Goal: Book appointment/travel/reservation

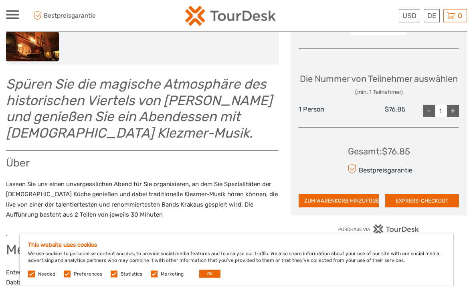
scroll to position [319, 0]
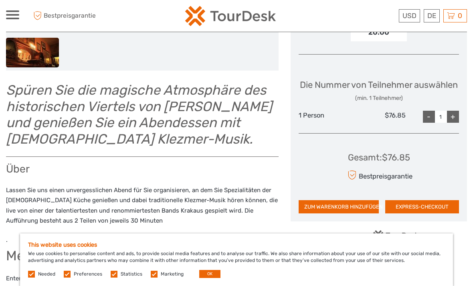
click at [458, 113] on div "+" at bounding box center [453, 117] width 12 height 12
click at [456, 115] on div "+" at bounding box center [453, 117] width 12 height 12
click at [455, 115] on div "+" at bounding box center [453, 117] width 12 height 12
click at [457, 114] on div "+" at bounding box center [453, 117] width 12 height 12
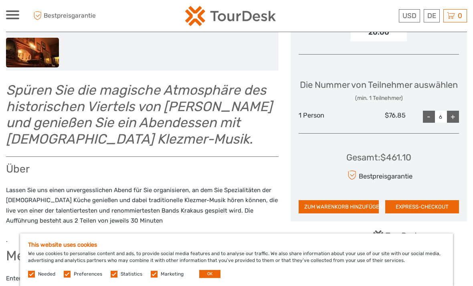
click at [459, 112] on div "+" at bounding box center [453, 117] width 12 height 12
click at [433, 116] on div "-" at bounding box center [429, 117] width 12 height 12
type input "6"
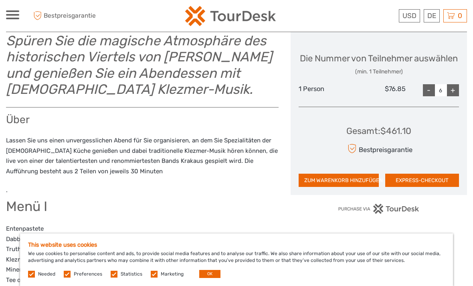
scroll to position [329, 0]
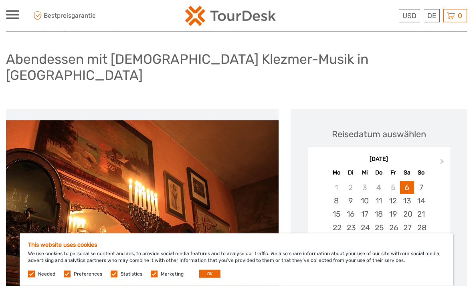
click at [449, 158] on button "Next Month" at bounding box center [443, 164] width 13 height 13
click at [413, 181] on div "4" at bounding box center [407, 187] width 14 height 13
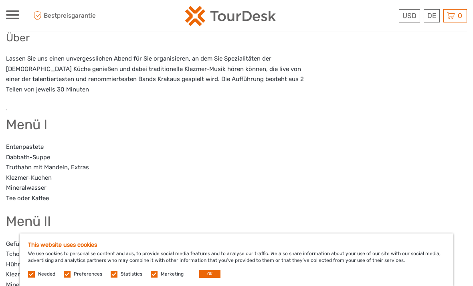
scroll to position [424, 0]
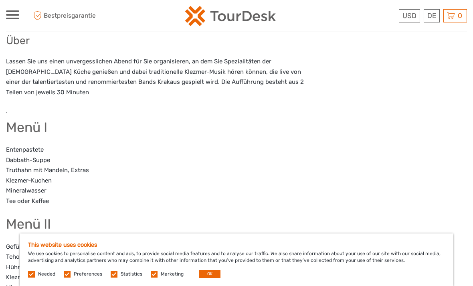
click at [0, 0] on link "Deutsch" at bounding box center [0, 0] width 0 height 0
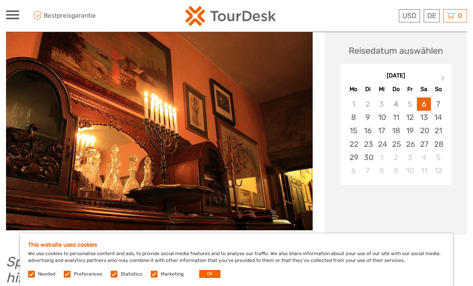
scroll to position [122, 0]
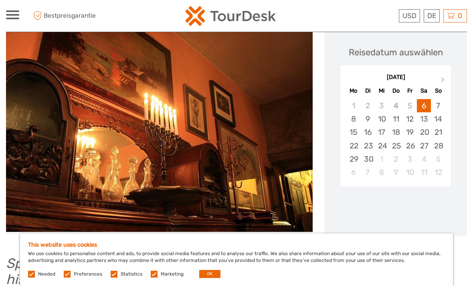
click at [445, 75] on button "Next Month" at bounding box center [444, 81] width 13 height 13
click at [427, 85] on div "Sa" at bounding box center [424, 90] width 14 height 11
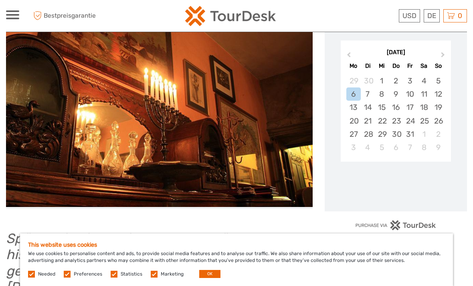
scroll to position [146, 0]
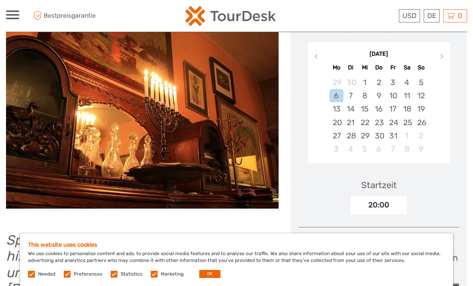
click at [412, 76] on div "4" at bounding box center [407, 82] width 14 height 13
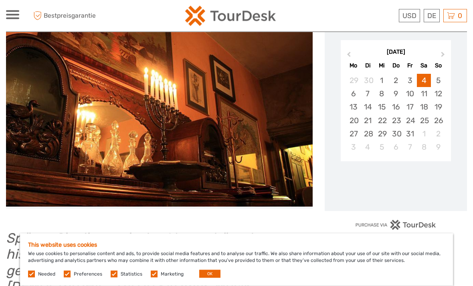
scroll to position [152, 0]
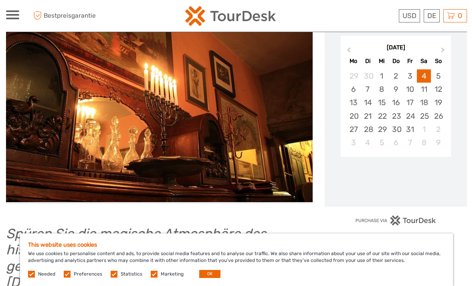
click at [209, 278] on button "OK" at bounding box center [209, 274] width 21 height 8
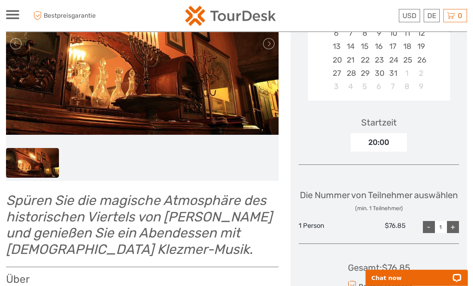
scroll to position [209, 0]
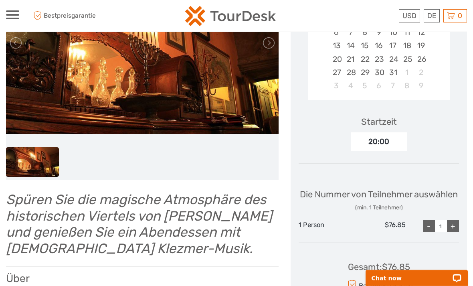
click at [454, 221] on div "+" at bounding box center [453, 226] width 12 height 12
click at [454, 220] on div "+" at bounding box center [453, 226] width 12 height 12
click at [455, 220] on div "+" at bounding box center [453, 226] width 12 height 12
click at [456, 220] on div "+" at bounding box center [453, 226] width 12 height 12
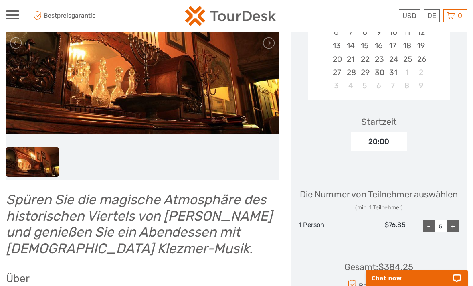
type input "6"
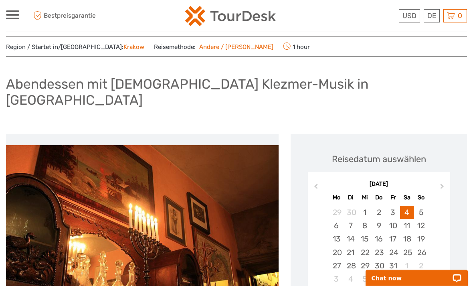
scroll to position [0, 0]
